Goal: Register for event/course

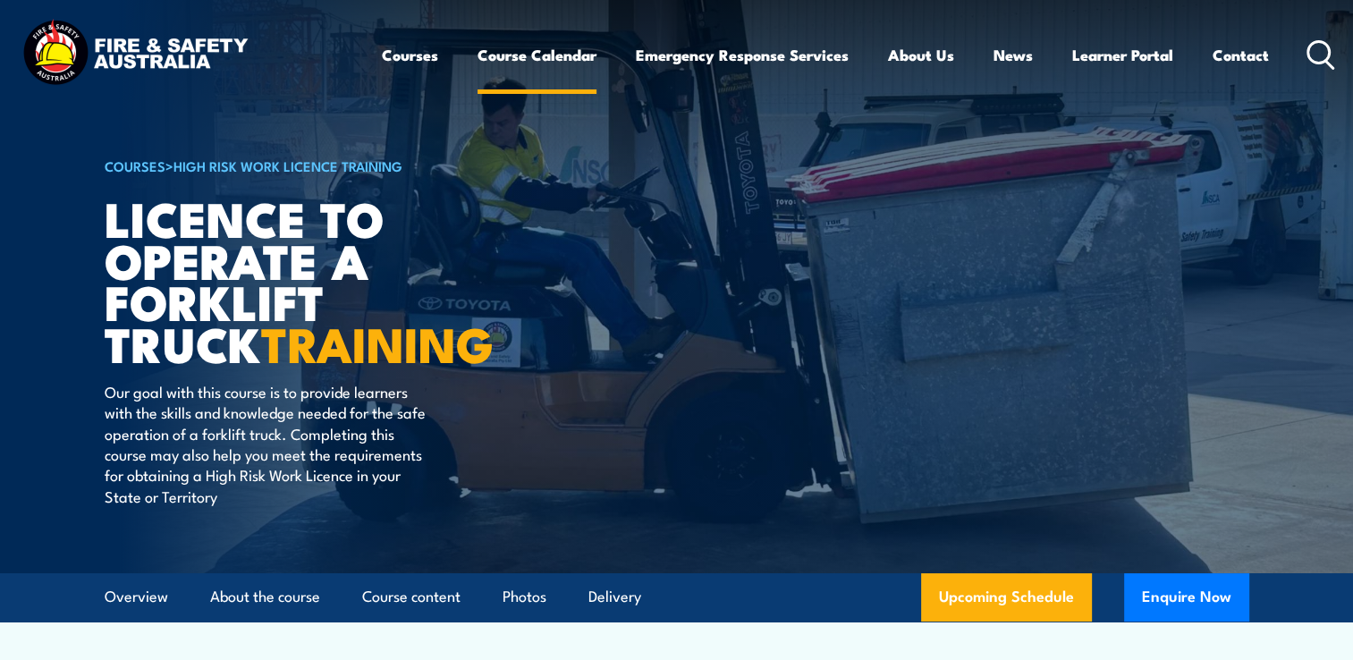
click at [544, 58] on link "Course Calendar" at bounding box center [536, 54] width 119 height 47
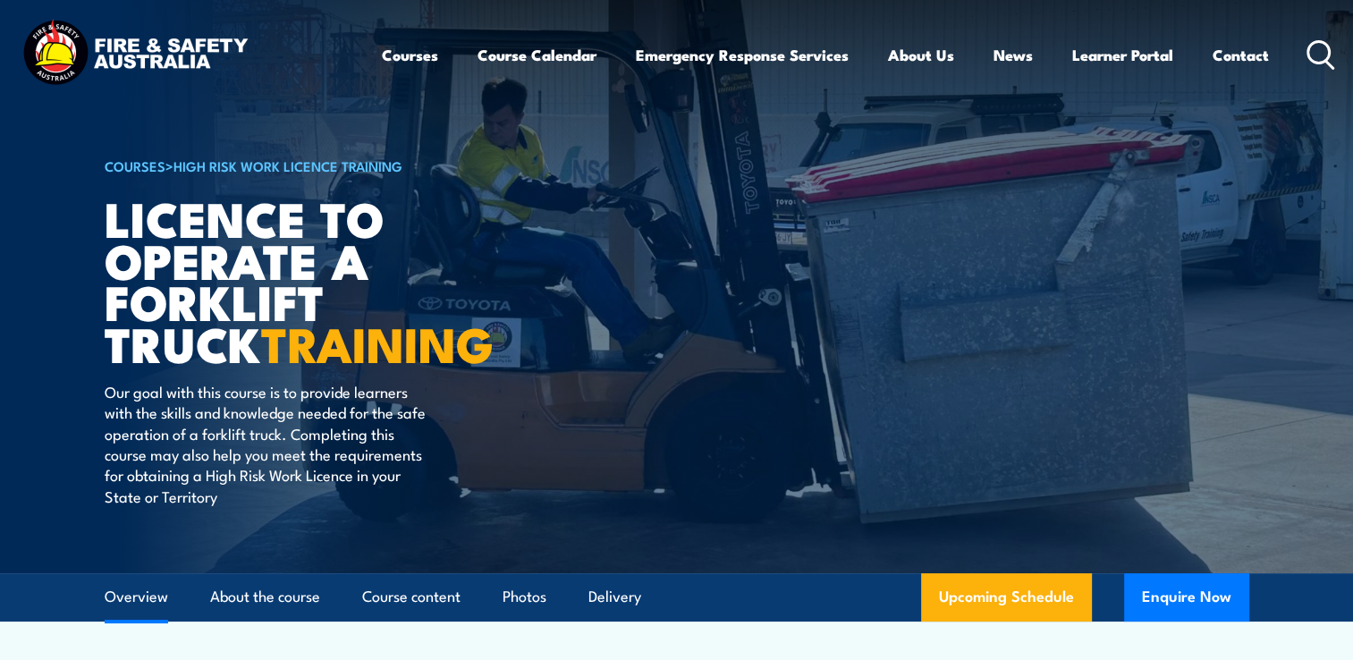
click at [139, 593] on link "Overview" at bounding box center [136, 596] width 63 height 47
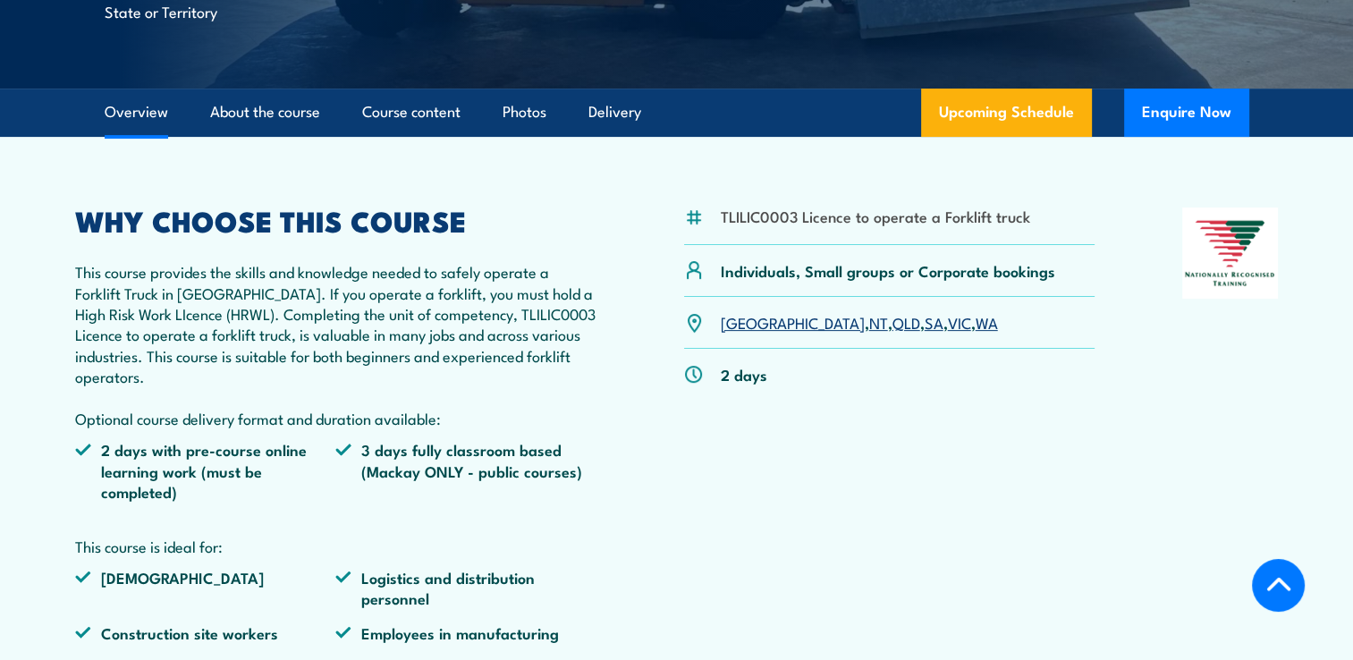
scroll to position [511, 0]
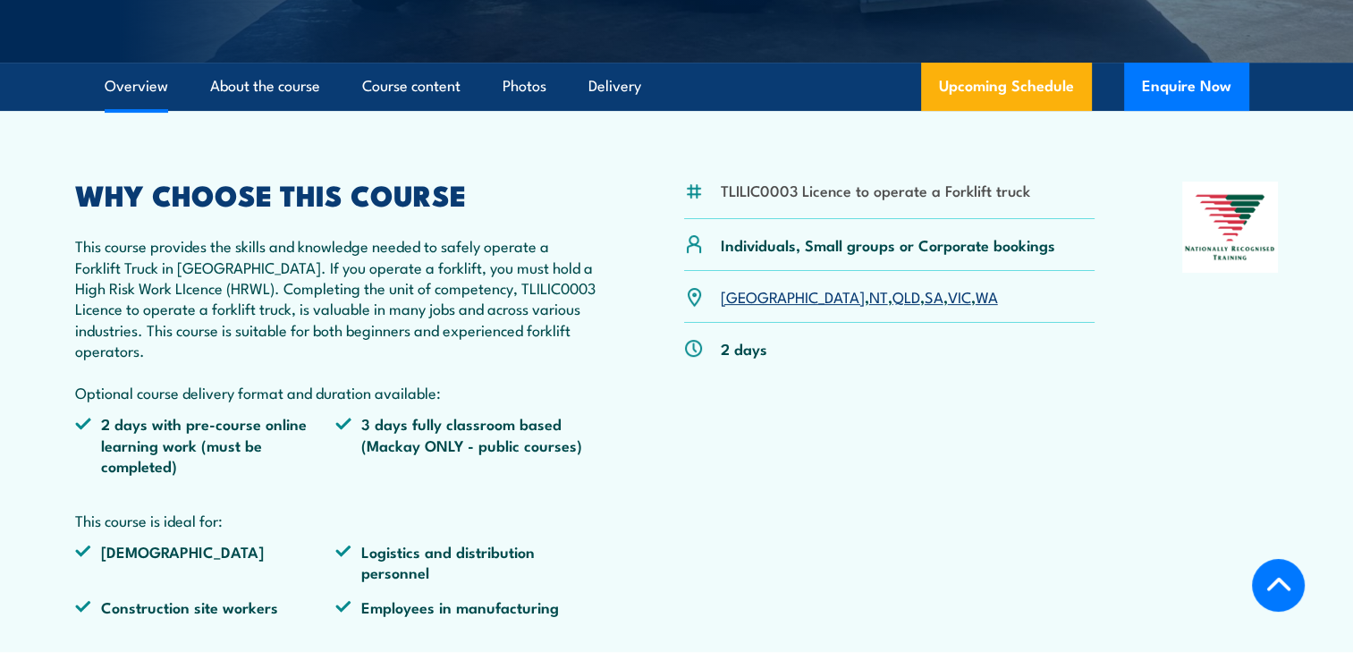
click at [892, 300] on link "QLD" at bounding box center [906, 295] width 28 height 21
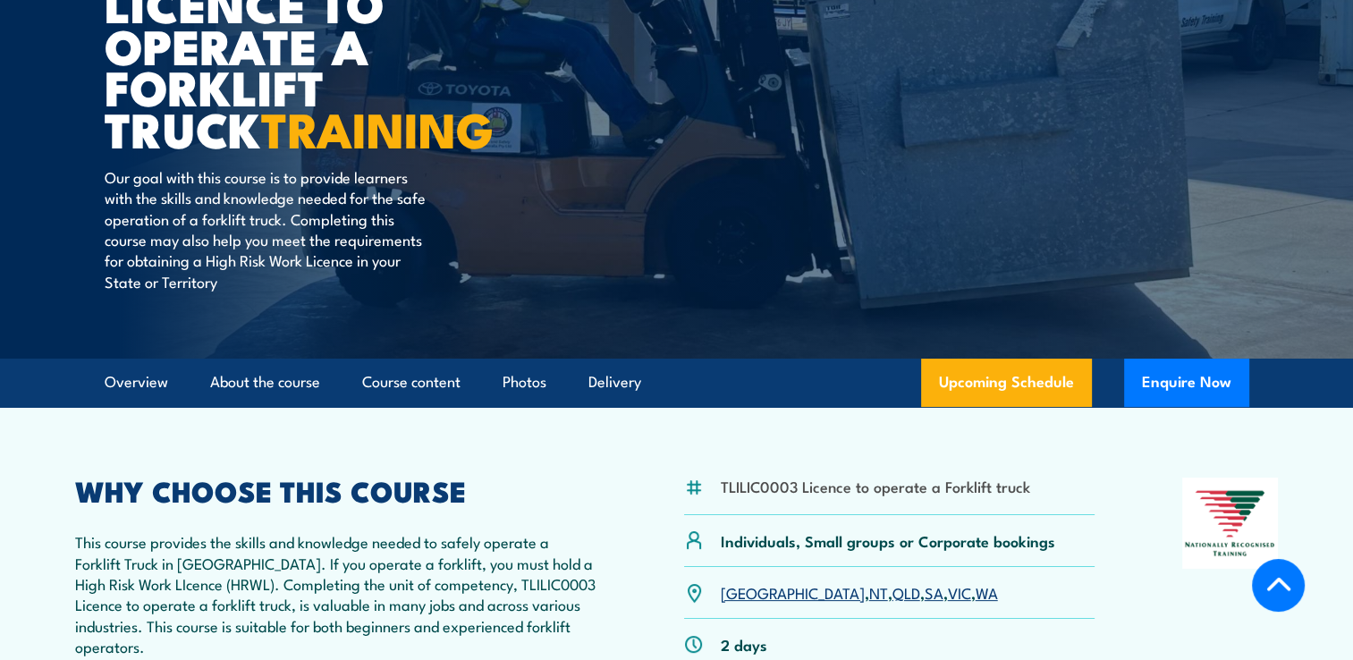
scroll to position [200, 0]
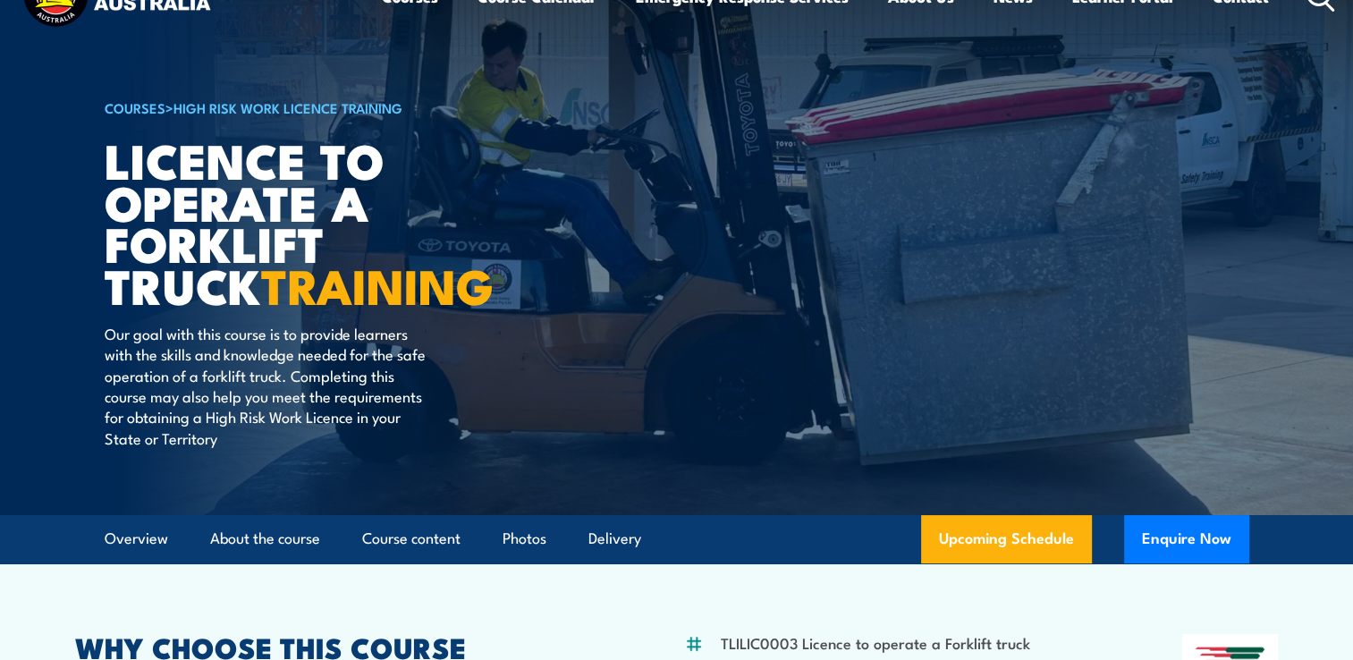
scroll to position [19, 0]
